Goal: Transaction & Acquisition: Purchase product/service

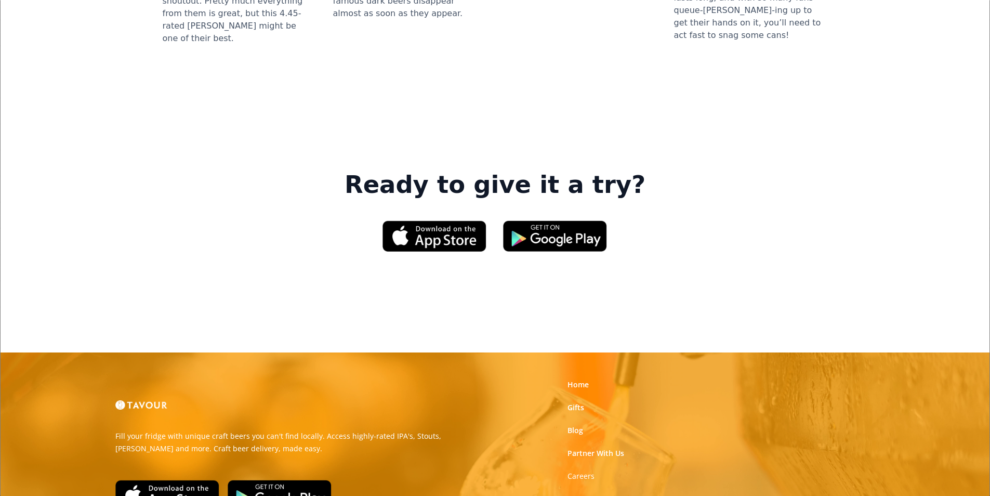
scroll to position [1573, 0]
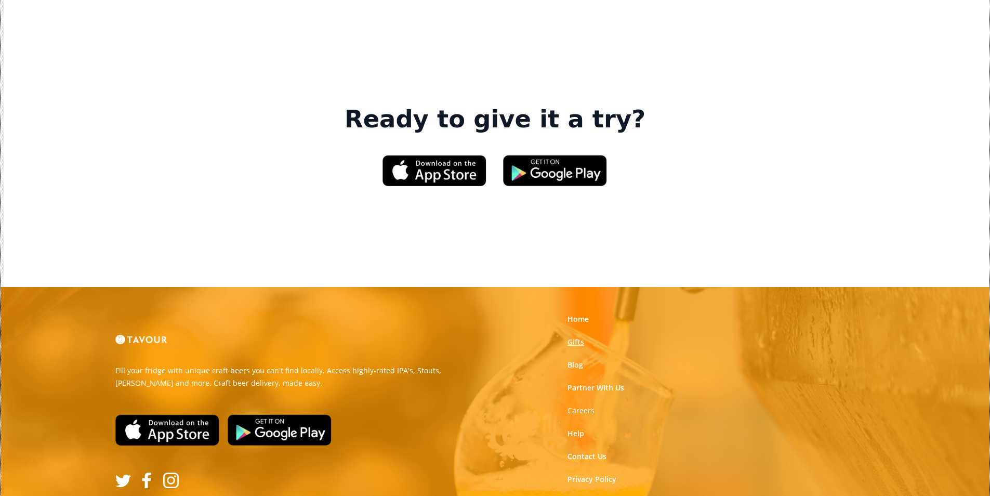
click at [578, 337] on link "Gifts" at bounding box center [576, 342] width 17 height 10
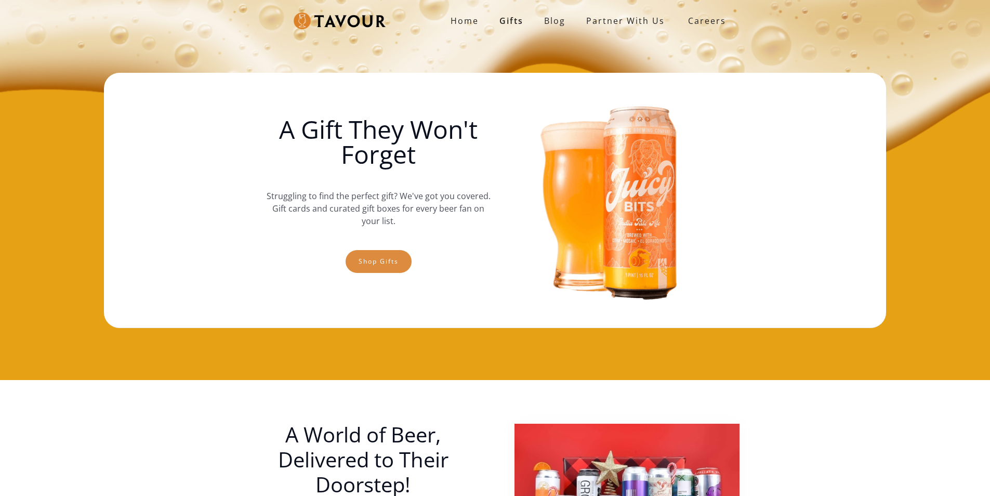
click at [352, 266] on link "Shop gifts" at bounding box center [379, 261] width 66 height 23
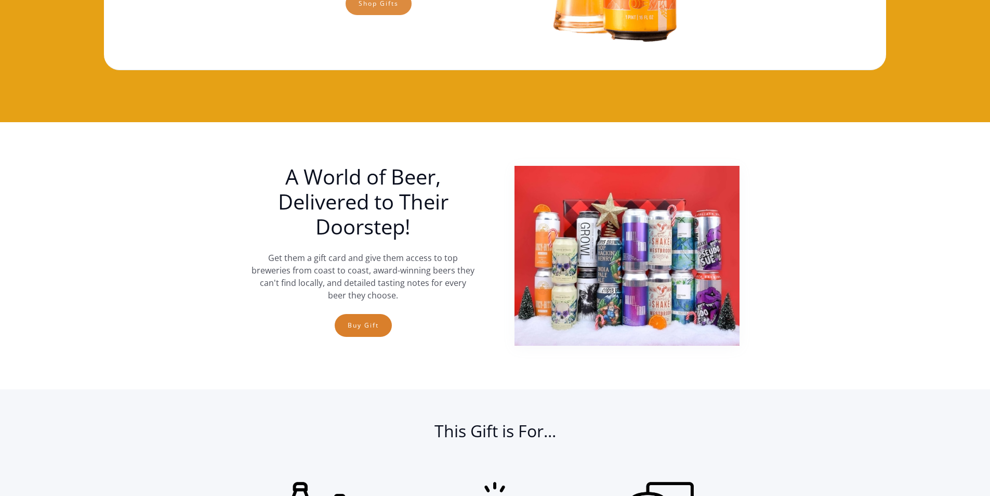
scroll to position [172, 0]
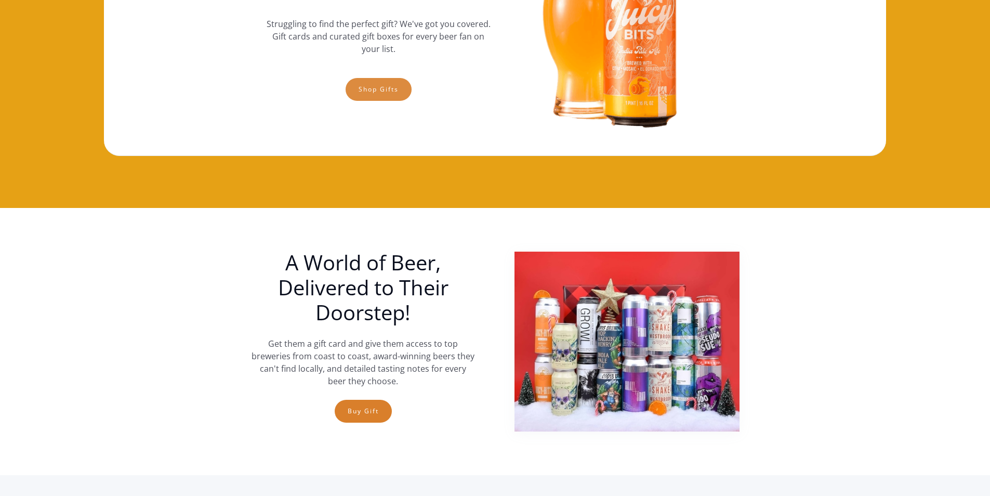
click at [359, 93] on link "Shop gifts" at bounding box center [379, 89] width 66 height 23
click at [380, 83] on link "Shop gifts" at bounding box center [379, 89] width 66 height 23
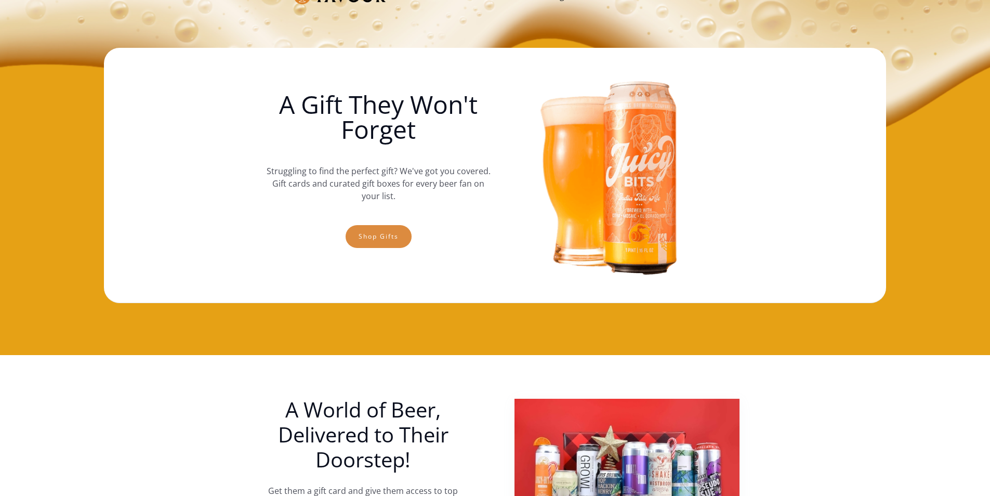
scroll to position [0, 0]
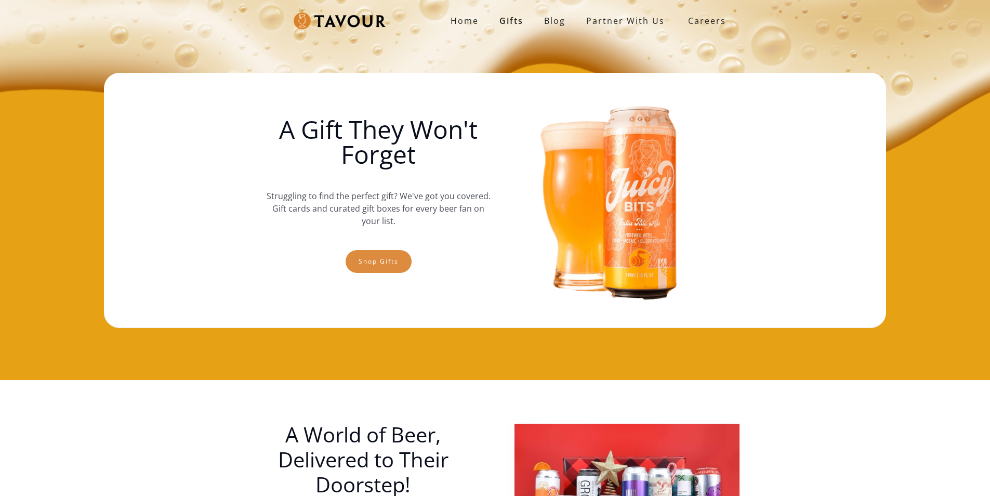
click at [380, 255] on link "Shop gifts" at bounding box center [379, 261] width 66 height 23
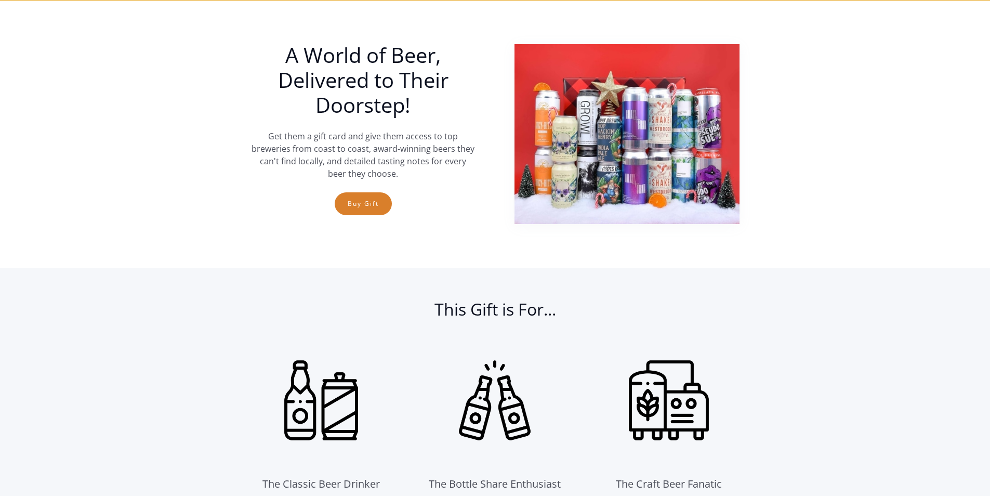
scroll to position [380, 0]
